Goal: Browse casually: Explore the website without a specific task or goal

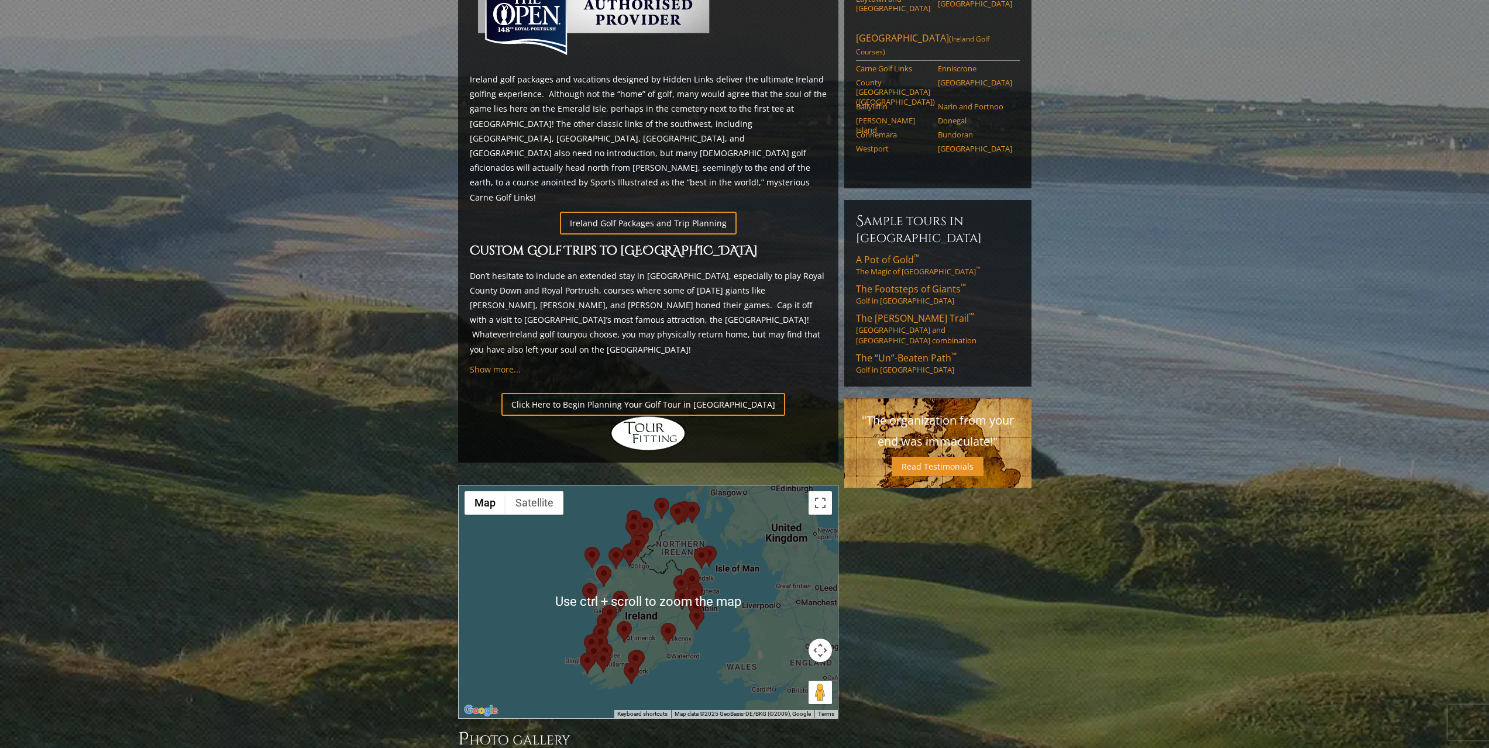
scroll to position [590, 0]
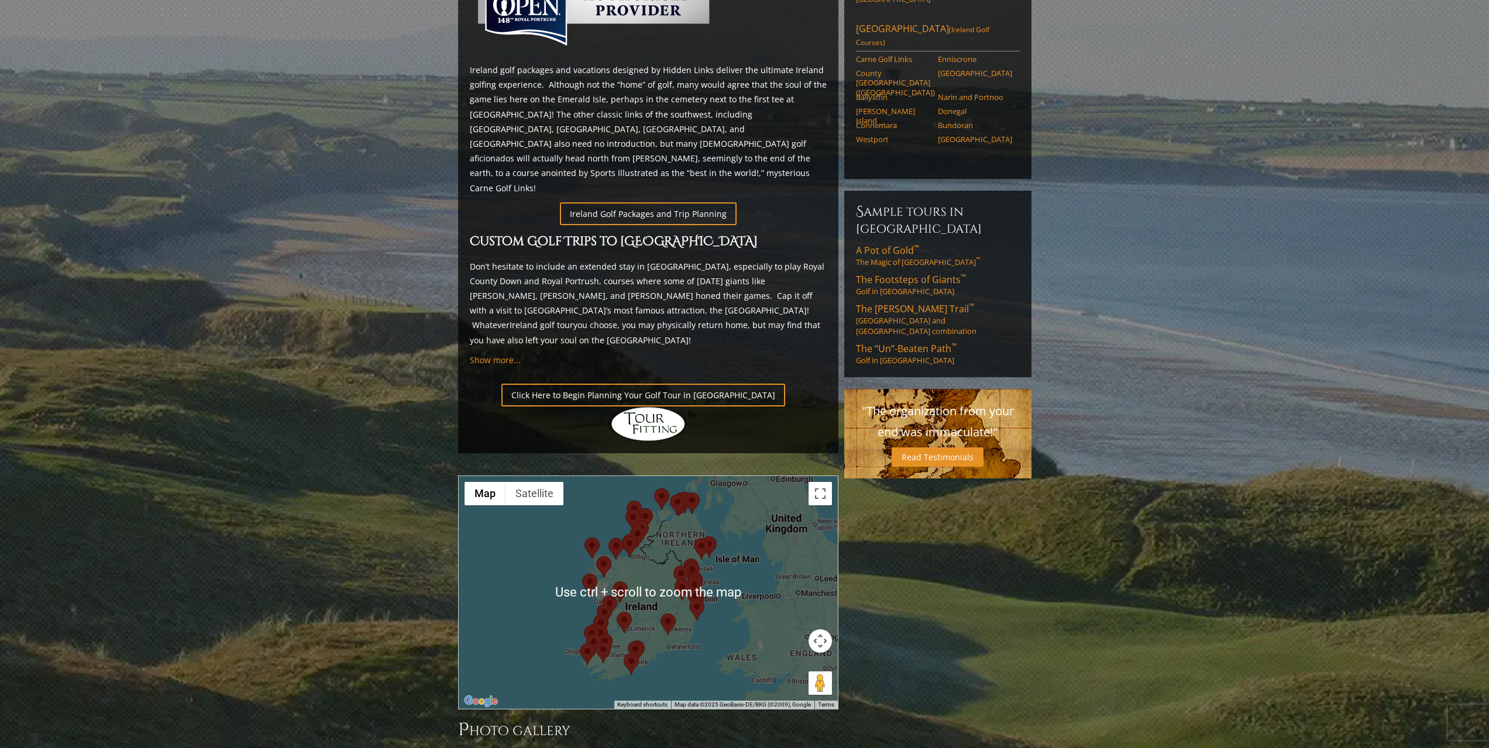
click at [791, 480] on div at bounding box center [648, 592] width 379 height 233
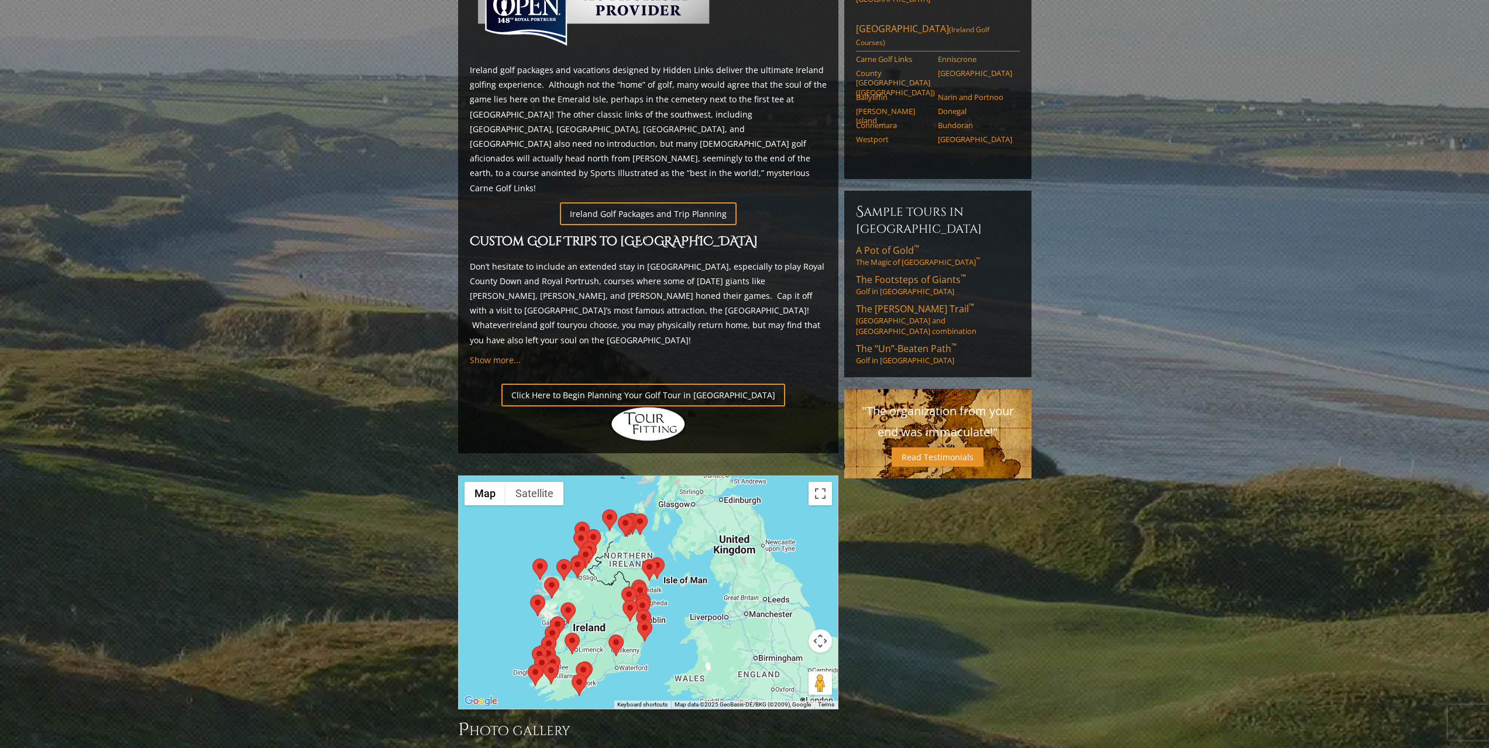
drag, startPoint x: 791, startPoint y: 480, endPoint x: 738, endPoint y: 489, distance: 54.1
click at [738, 489] on div at bounding box center [648, 592] width 379 height 233
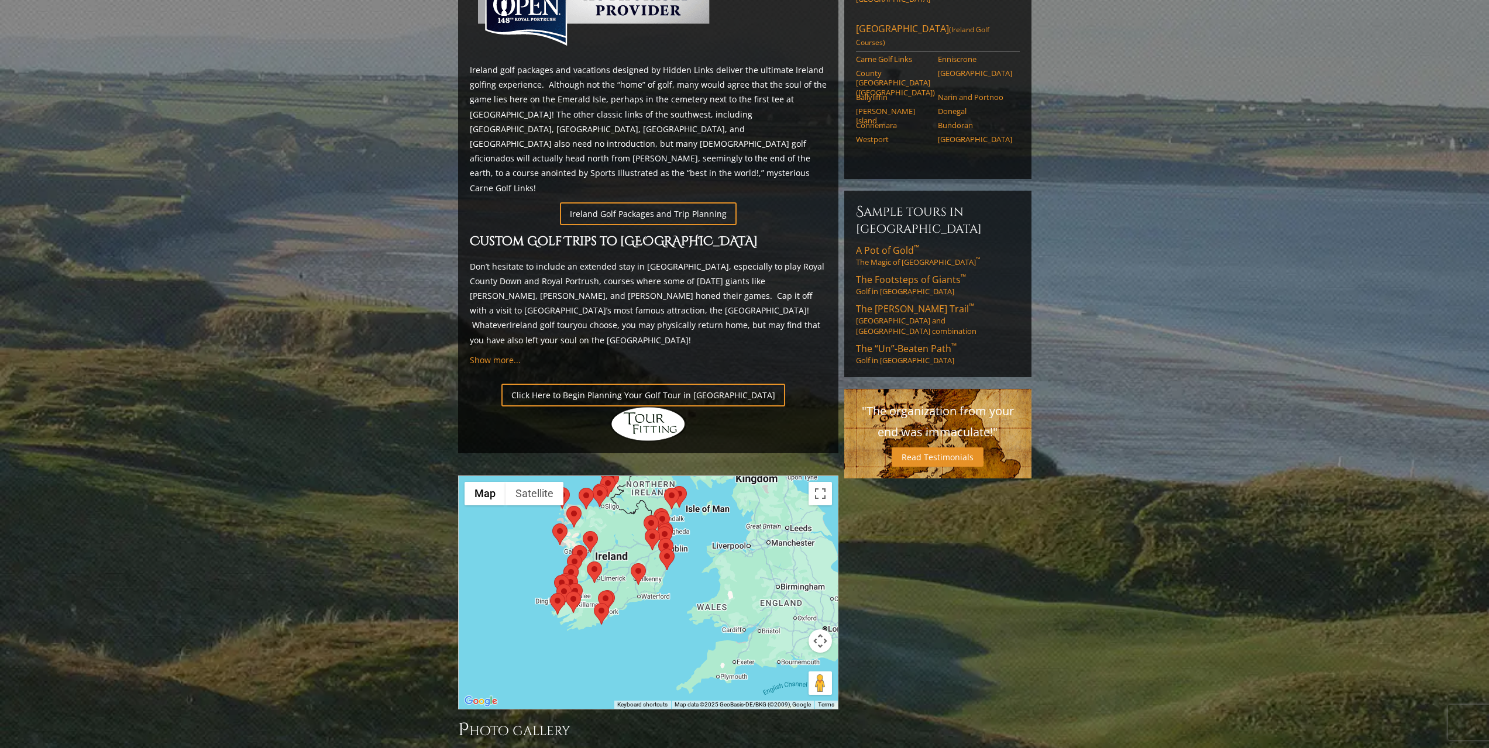
drag, startPoint x: 698, startPoint y: 555, endPoint x: 713, endPoint y: 499, distance: 58.2
click at [718, 497] on div at bounding box center [648, 592] width 379 height 233
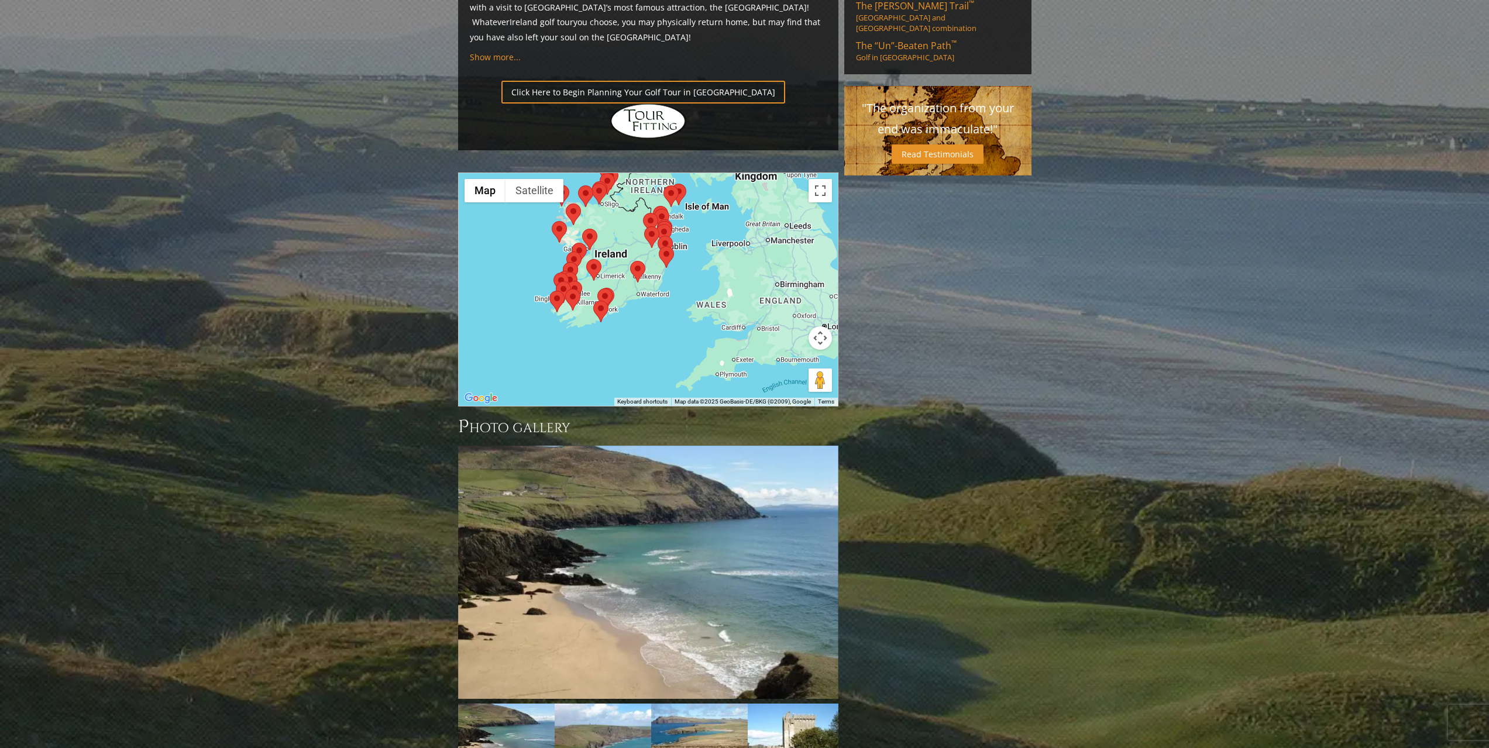
scroll to position [1129, 0]
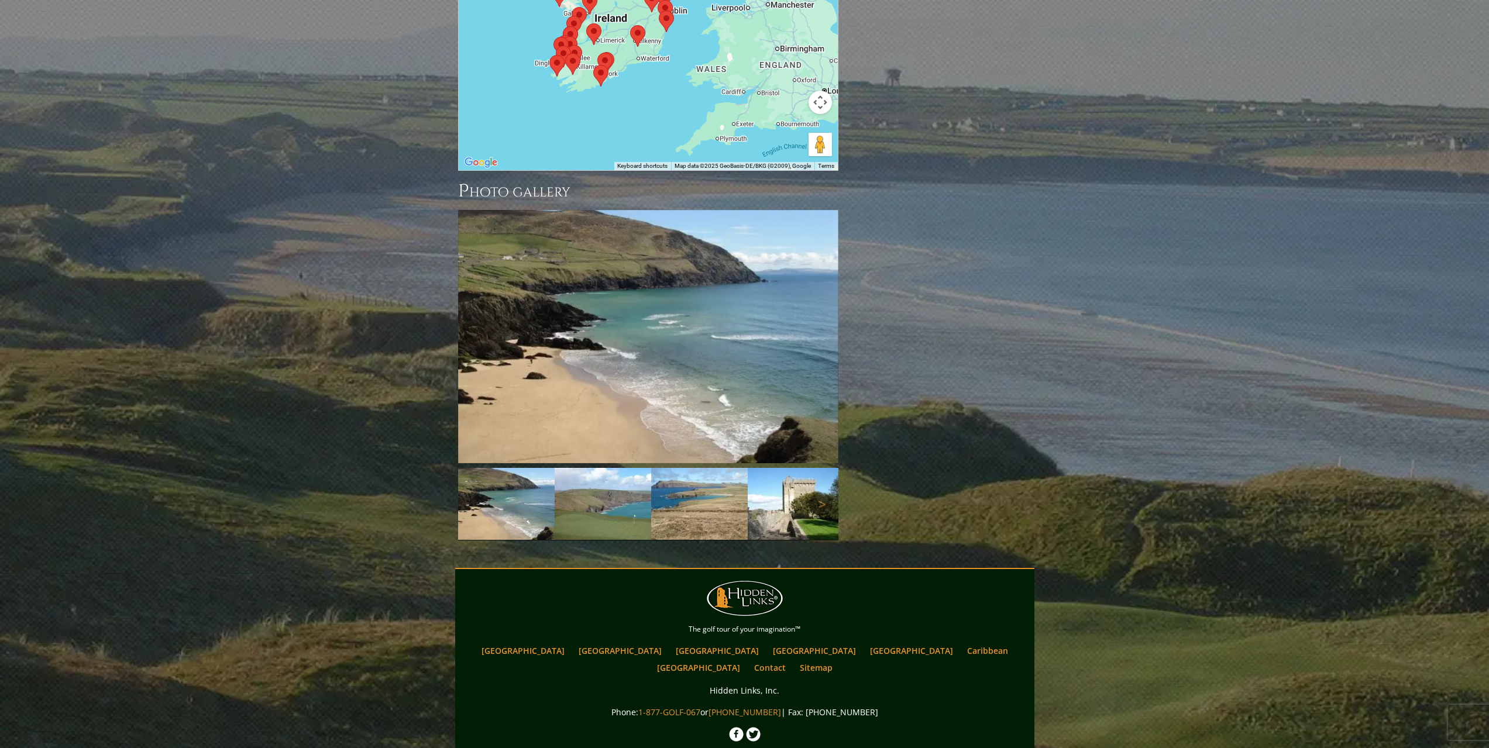
click at [524, 468] on img at bounding box center [506, 504] width 97 height 72
click at [592, 468] on img at bounding box center [603, 504] width 97 height 72
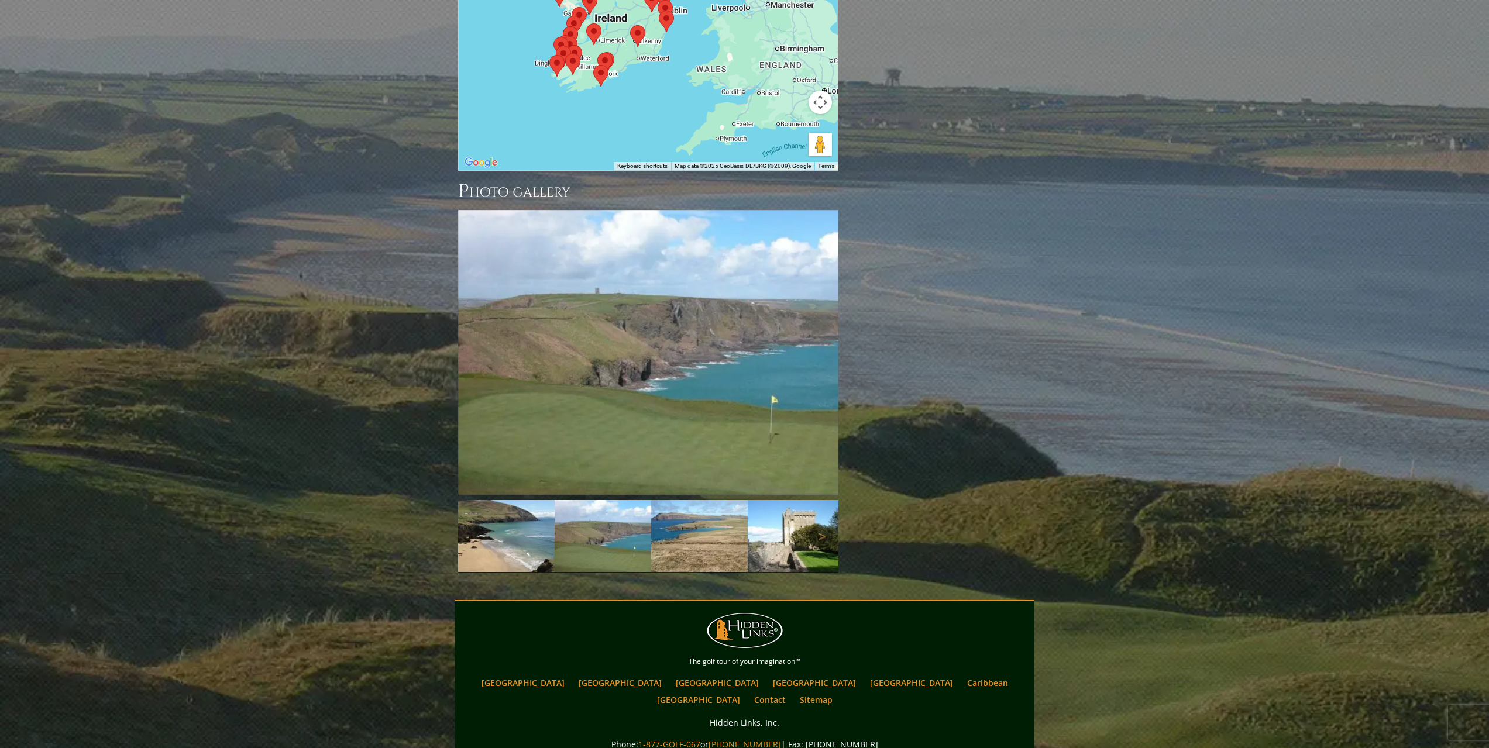
click at [592, 500] on img at bounding box center [603, 536] width 97 height 72
click at [710, 500] on img at bounding box center [699, 536] width 97 height 72
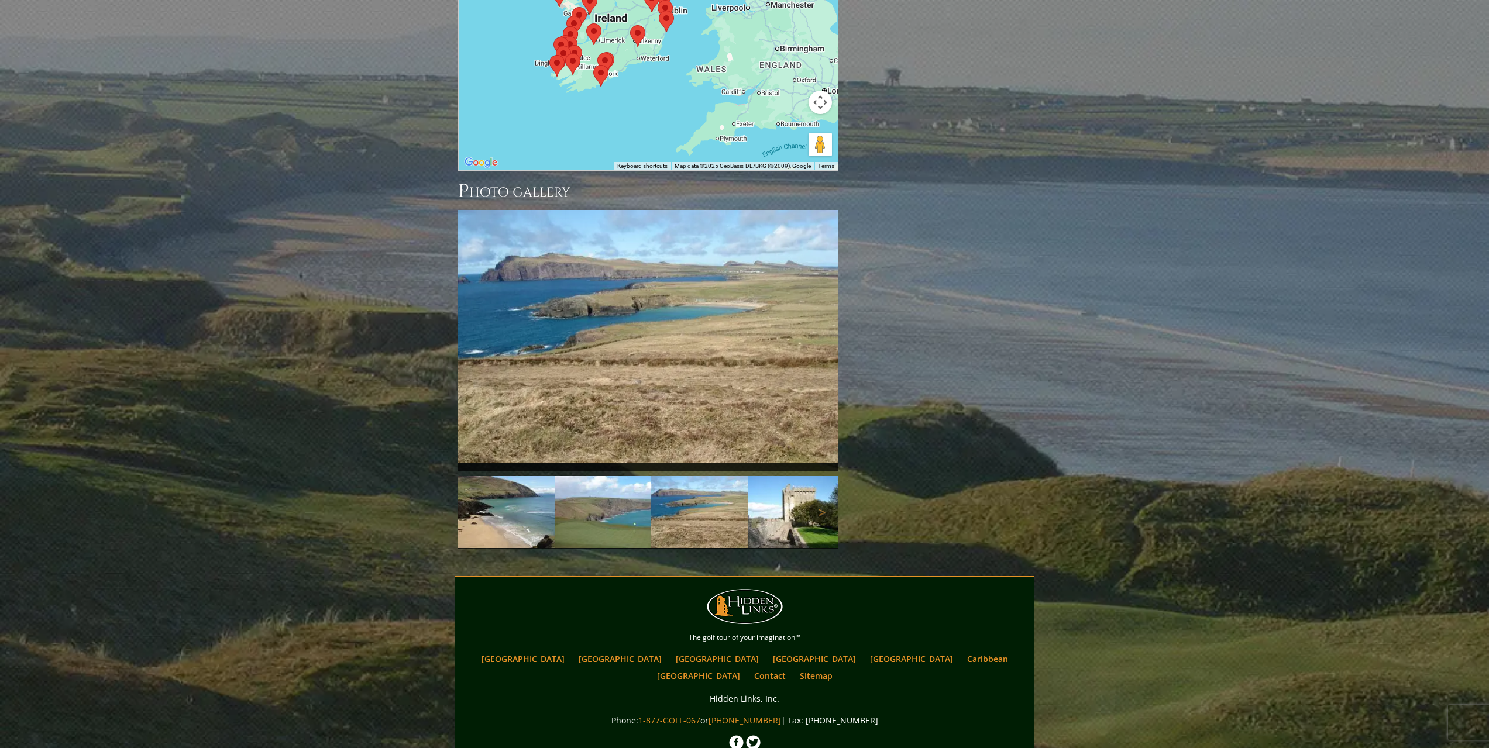
click at [786, 476] on img at bounding box center [796, 512] width 97 height 72
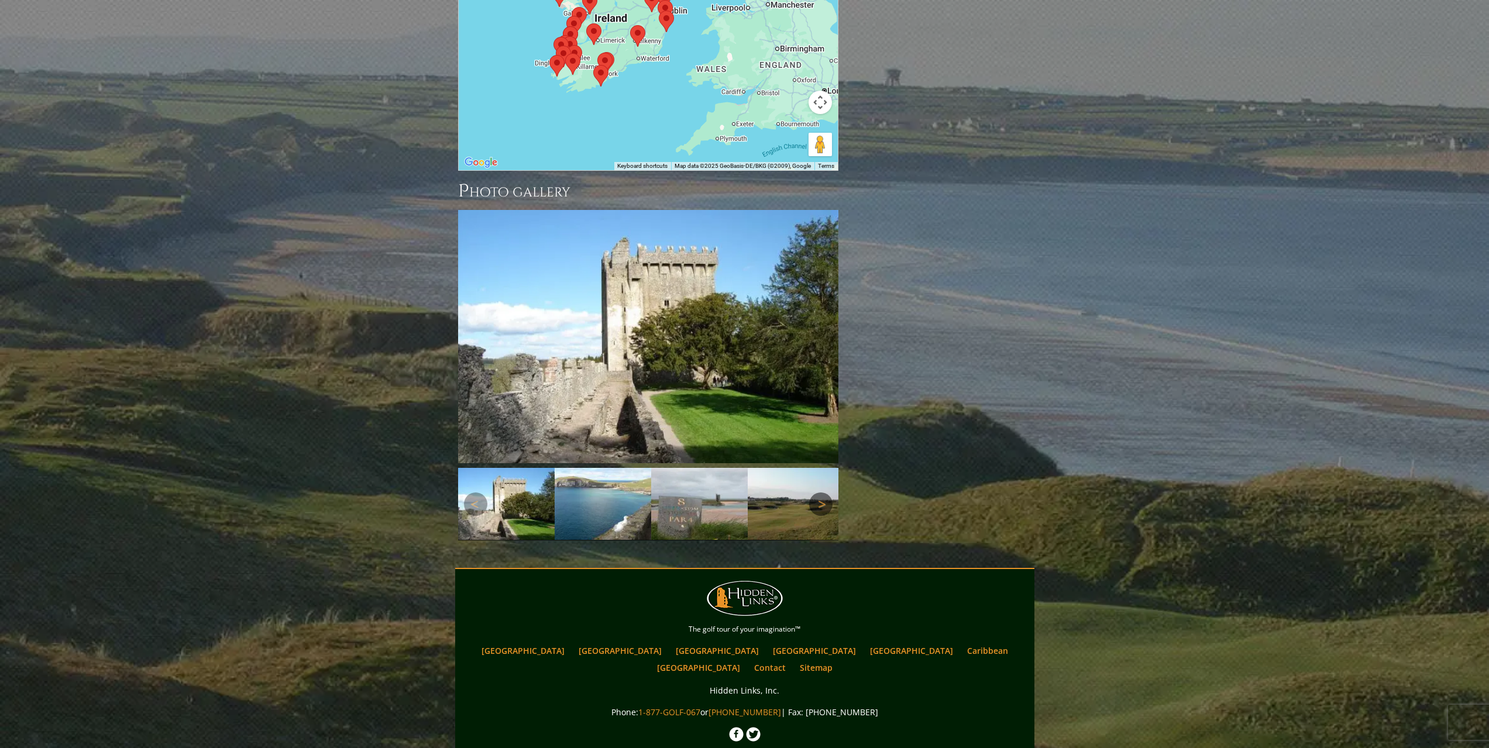
click at [819, 468] on img at bounding box center [796, 504] width 97 height 72
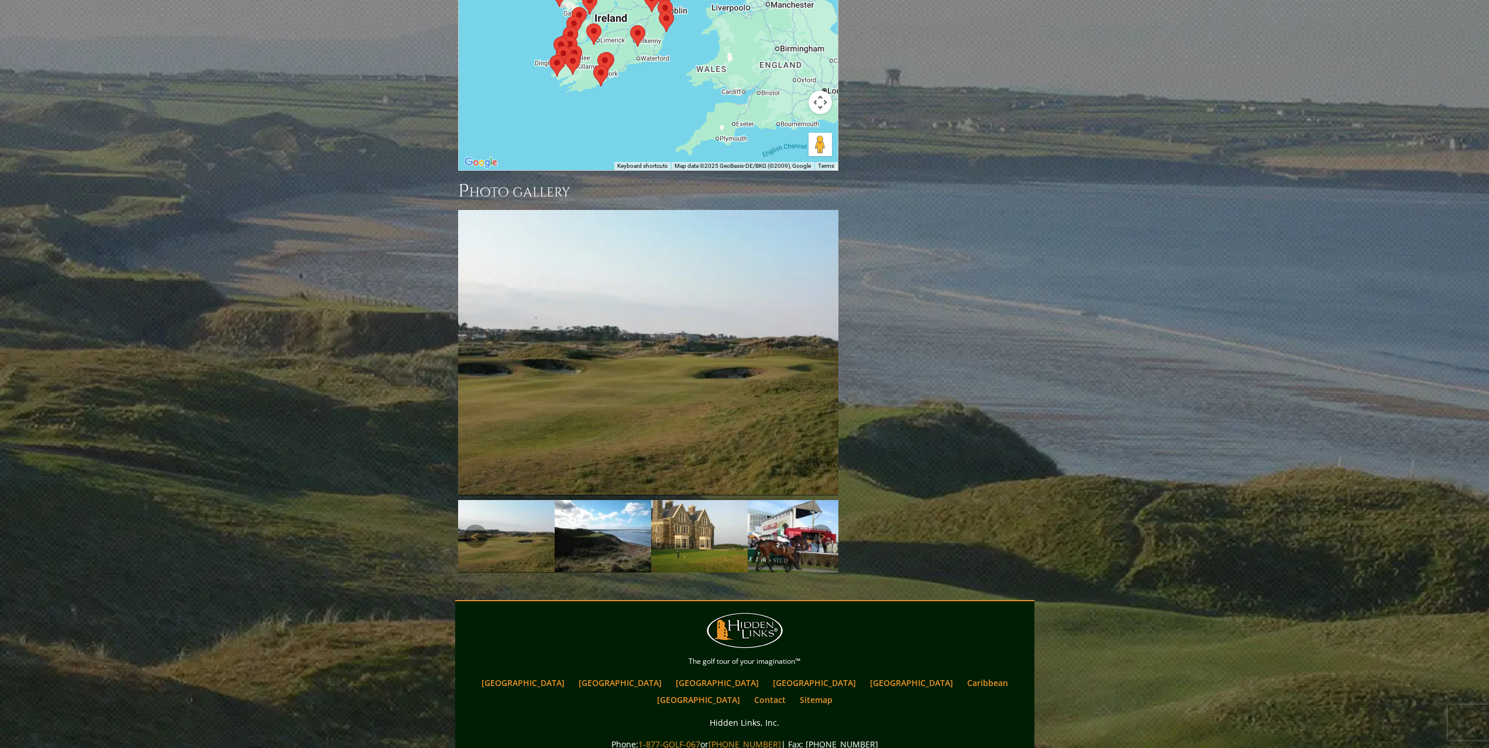
click at [530, 500] on img at bounding box center [506, 536] width 97 height 72
click at [487, 500] on div "Next" at bounding box center [648, 536] width 380 height 73
click at [468, 525] on link "Previous" at bounding box center [475, 536] width 23 height 23
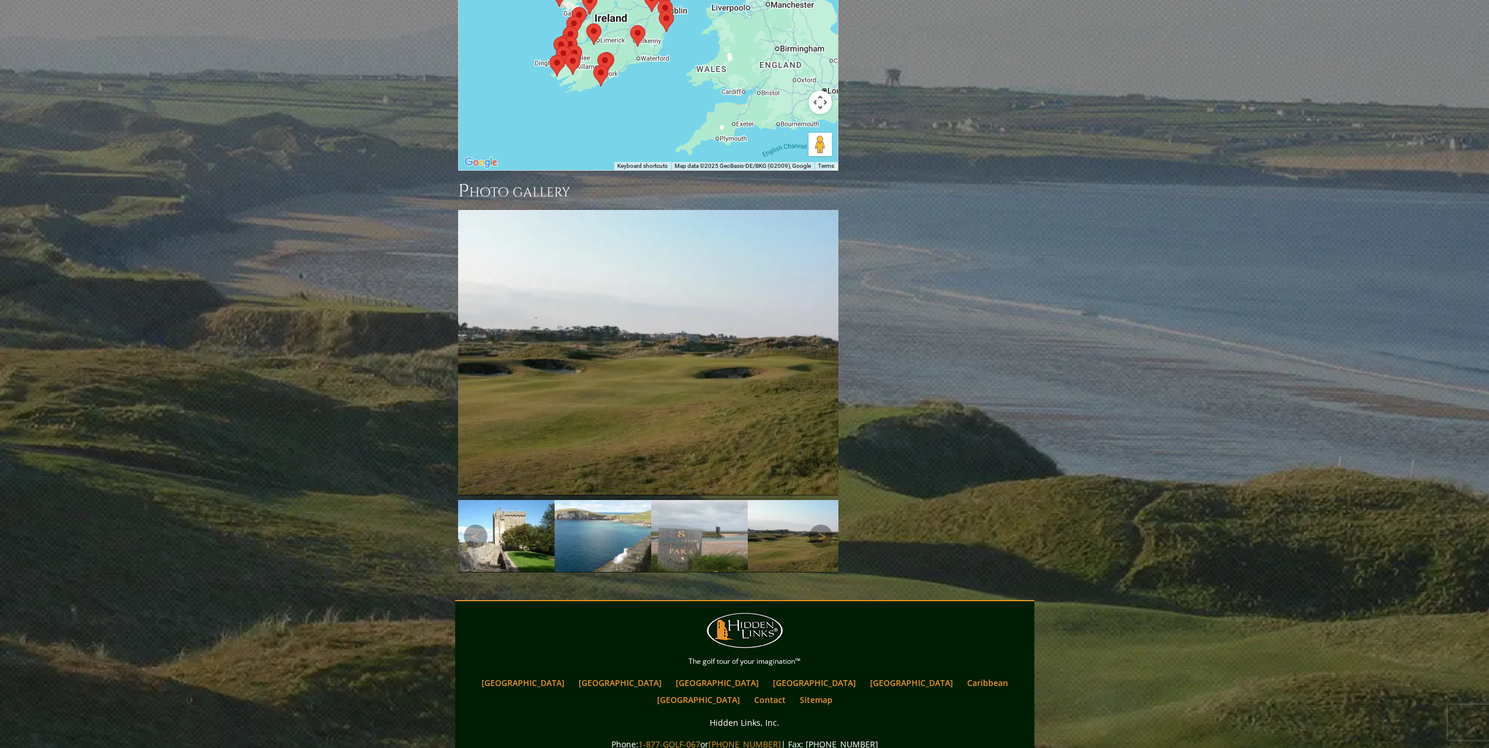
click at [612, 500] on img at bounding box center [603, 536] width 97 height 72
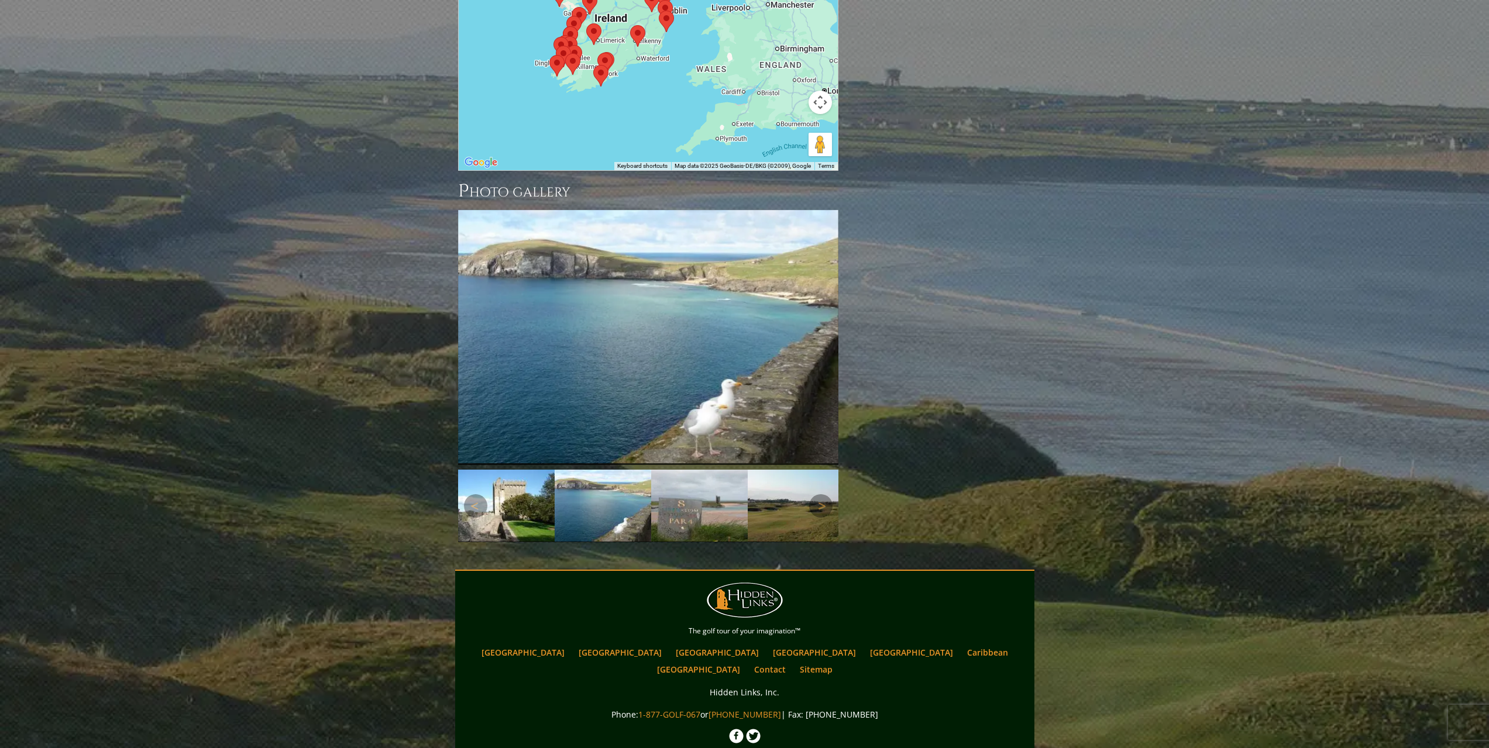
click at [698, 470] on img at bounding box center [699, 506] width 97 height 72
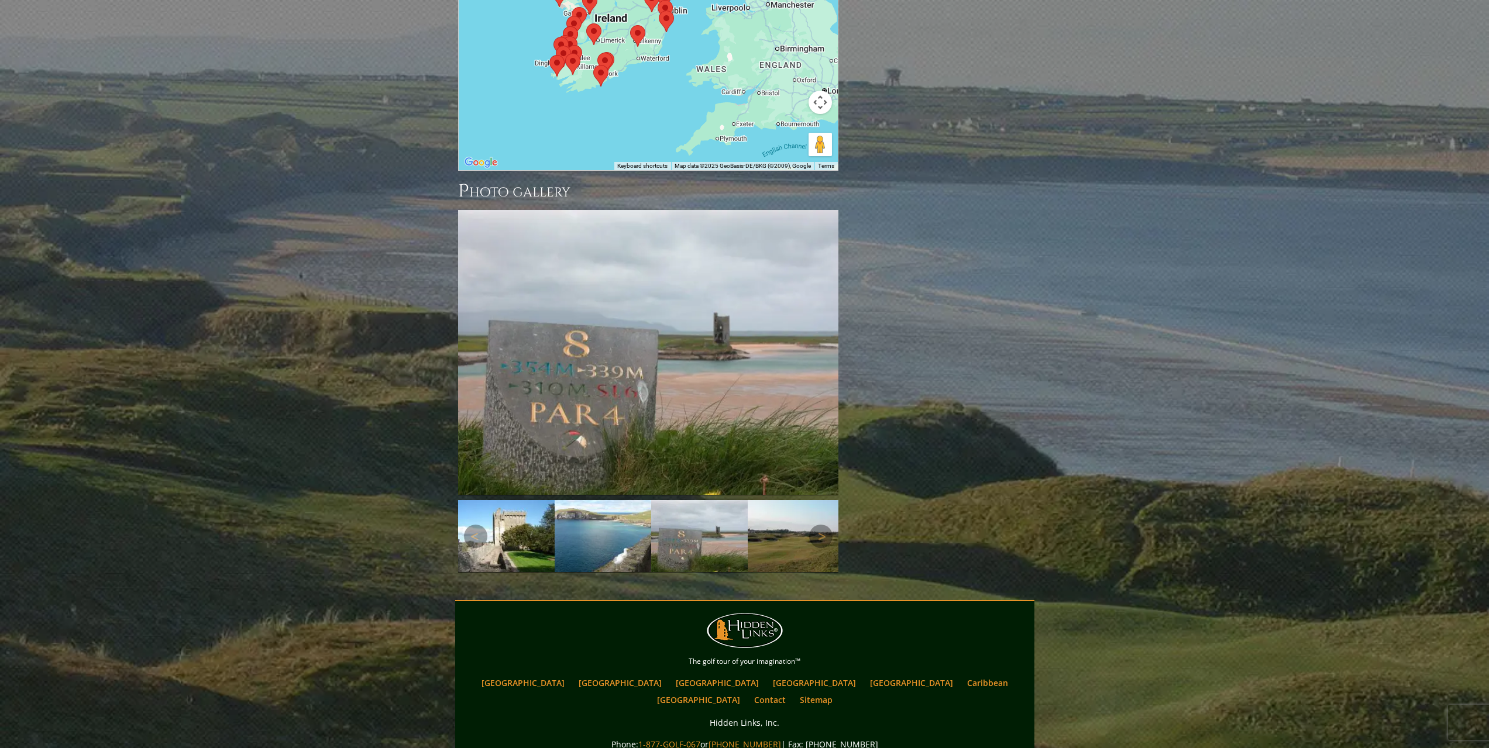
click at [772, 500] on img at bounding box center [796, 536] width 97 height 72
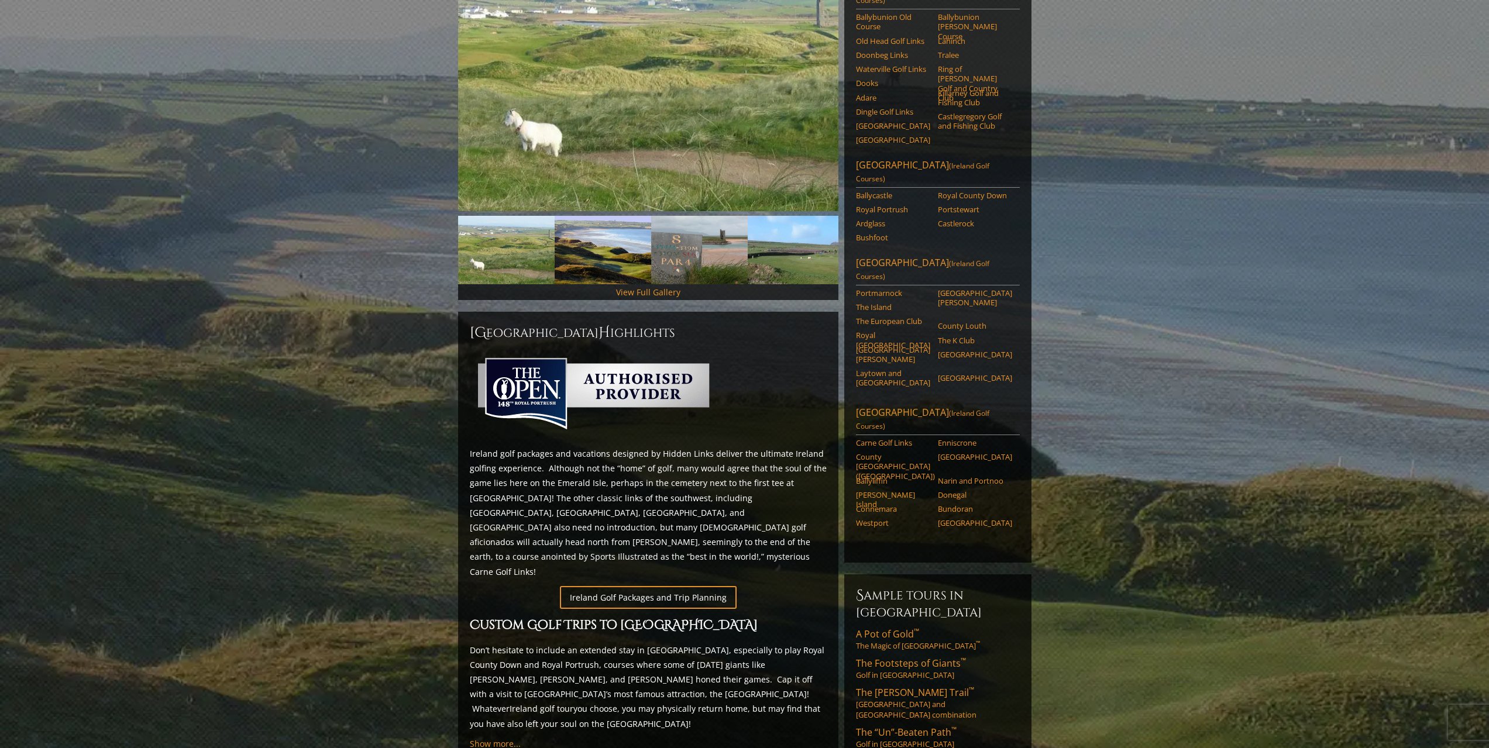
scroll to position [0, 0]
